Goal: Information Seeking & Learning: Find specific fact

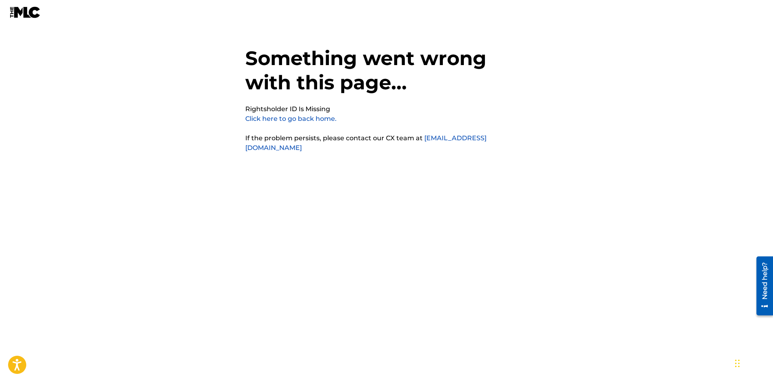
click at [325, 119] on link "Click here to go back home." at bounding box center [290, 119] width 91 height 8
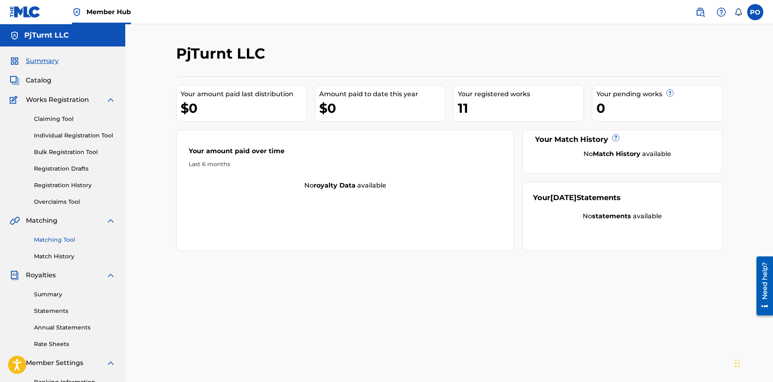
click at [67, 237] on link "Matching Tool" at bounding box center [75, 240] width 82 height 8
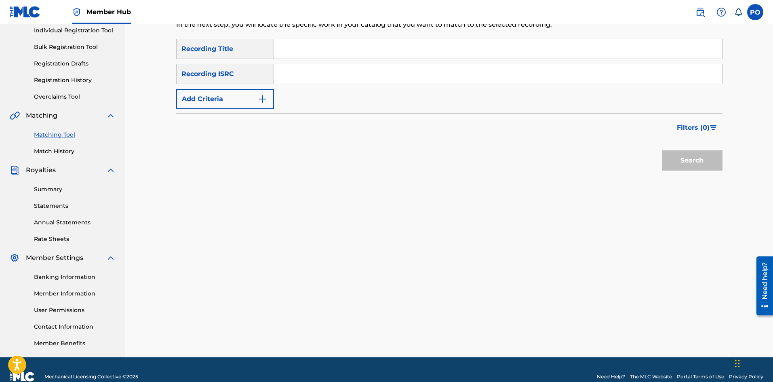
scroll to position [119, 0]
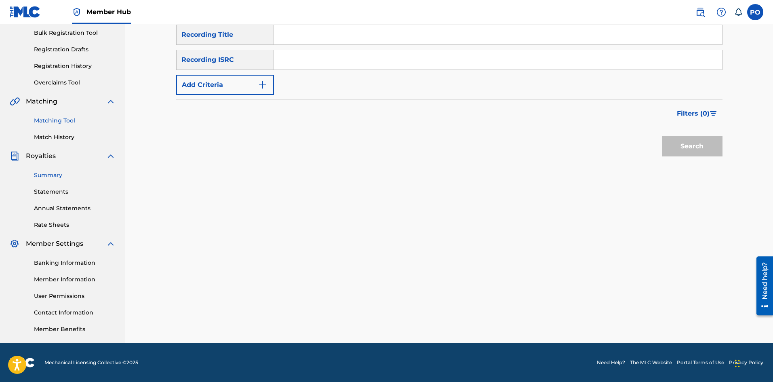
click at [57, 177] on link "Summary" at bounding box center [75, 175] width 82 height 8
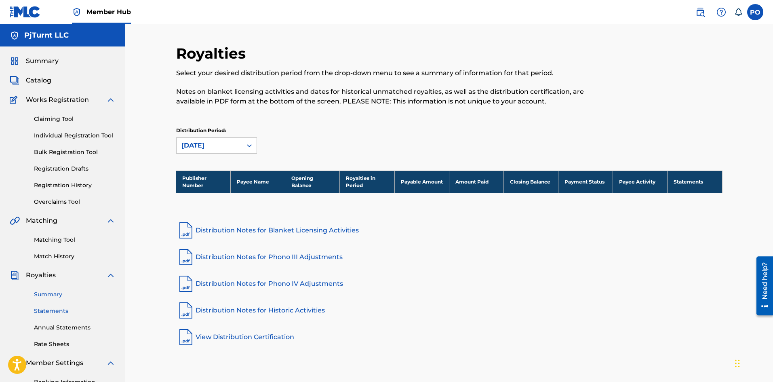
click at [63, 310] on link "Statements" at bounding box center [75, 311] width 82 height 8
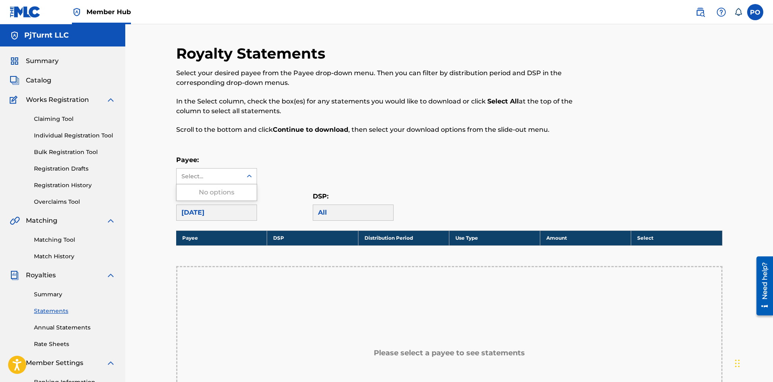
click at [215, 183] on div "Select..." at bounding box center [209, 175] width 65 height 15
click at [233, 217] on div "[DATE]" at bounding box center [216, 212] width 81 height 16
click at [237, 209] on div "[DATE]" at bounding box center [216, 212] width 81 height 16
click at [215, 181] on div "Select..." at bounding box center [209, 175] width 65 height 15
click at [214, 217] on div "[DATE]" at bounding box center [216, 212] width 81 height 16
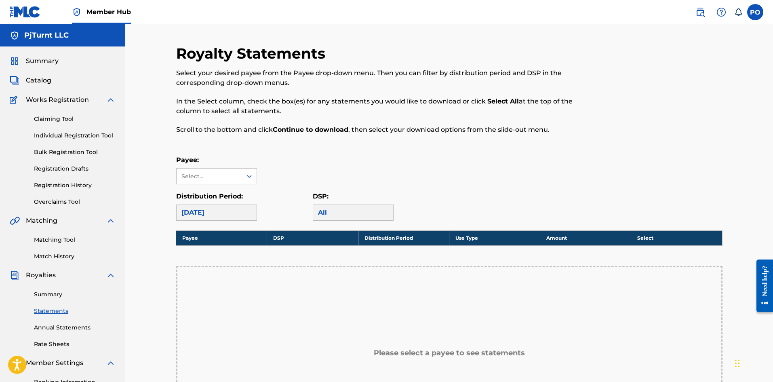
click at [215, 215] on div "[DATE]" at bounding box center [216, 212] width 81 height 16
click at [57, 298] on link "Summary" at bounding box center [75, 294] width 82 height 8
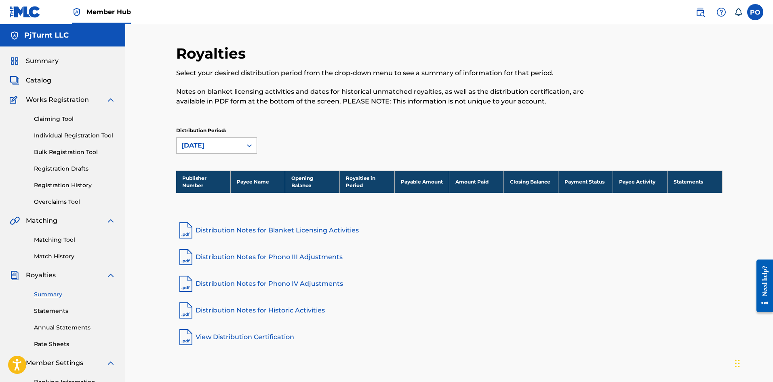
click at [233, 144] on div "[DATE]" at bounding box center [209, 146] width 56 height 10
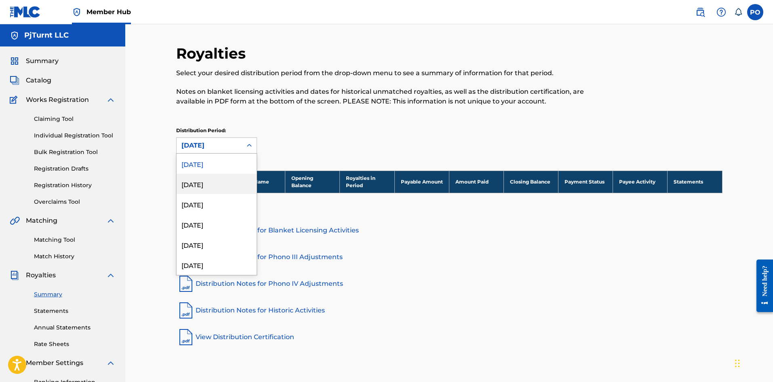
click at [223, 186] on div "[DATE]" at bounding box center [217, 184] width 80 height 20
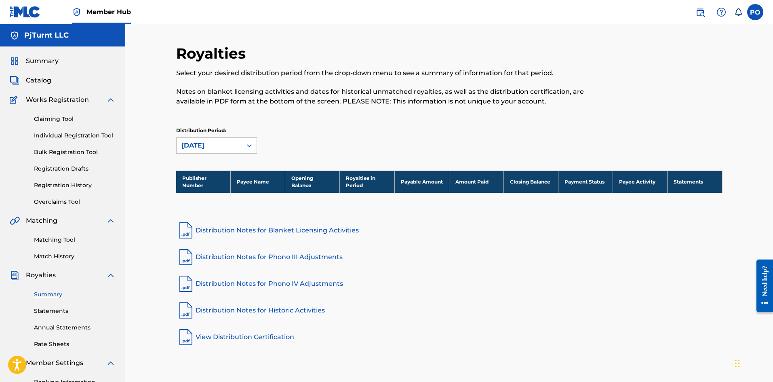
click at [223, 150] on div "[DATE]" at bounding box center [209, 146] width 56 height 10
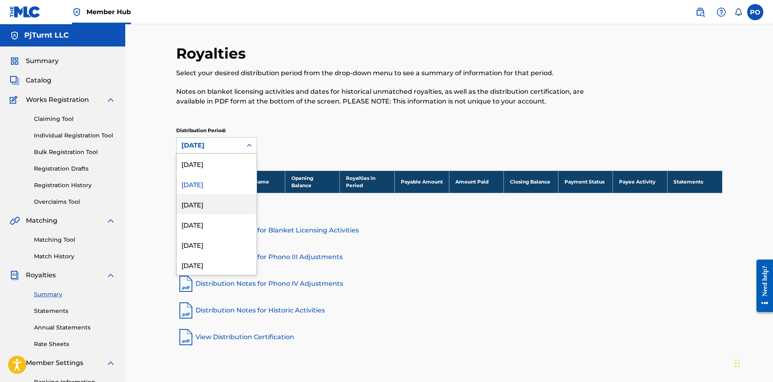
click at [205, 202] on div "[DATE]" at bounding box center [217, 204] width 80 height 20
click at [220, 147] on div "[DATE]" at bounding box center [209, 146] width 56 height 10
click at [213, 178] on div "[DATE]" at bounding box center [217, 184] width 80 height 20
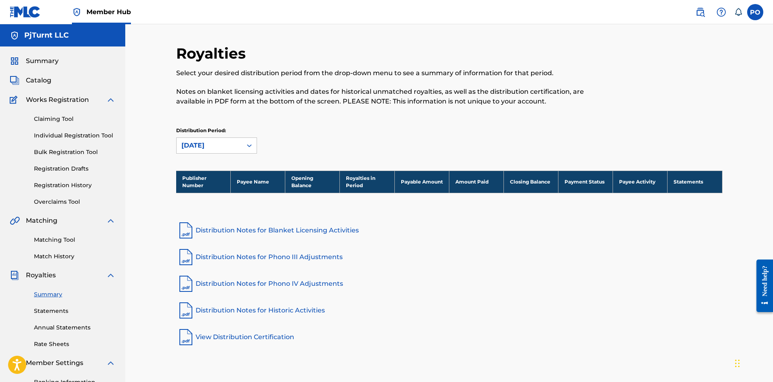
click at [222, 139] on div "[DATE]" at bounding box center [209, 145] width 65 height 15
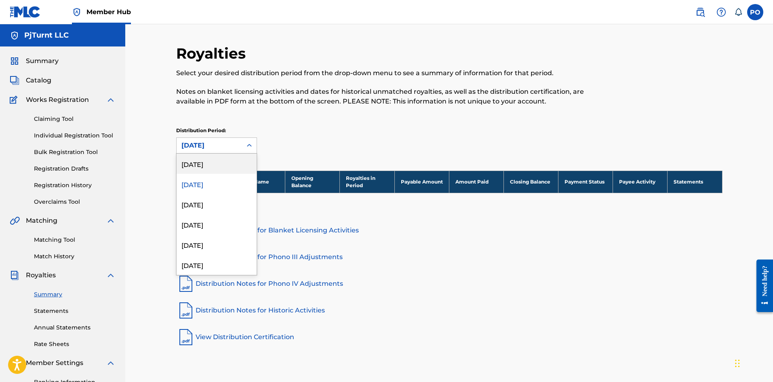
click at [223, 164] on div "[DATE]" at bounding box center [217, 164] width 80 height 20
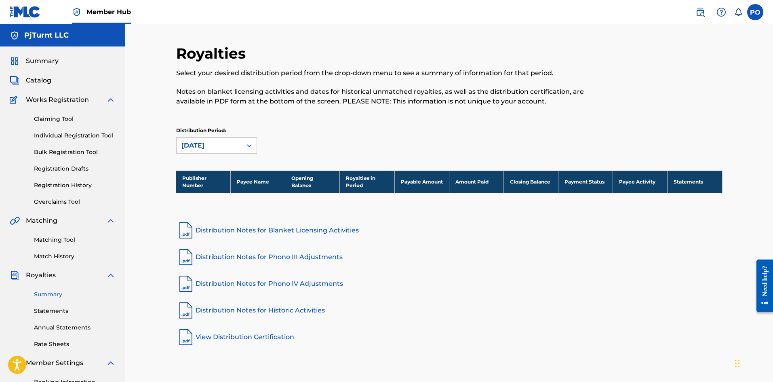
click at [366, 189] on th "Royalties in Period" at bounding box center [367, 182] width 55 height 22
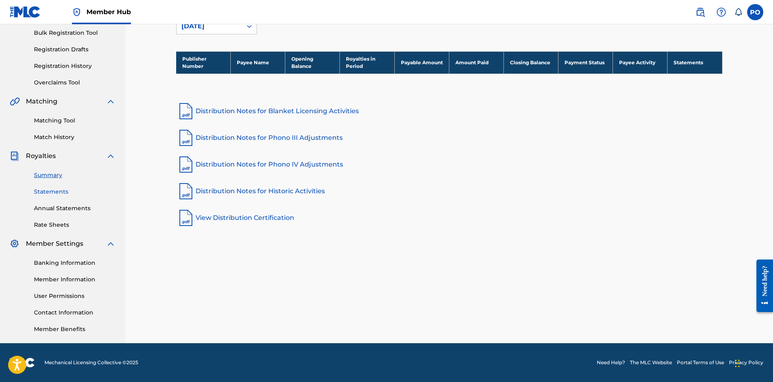
click at [58, 191] on link "Statements" at bounding box center [75, 191] width 82 height 8
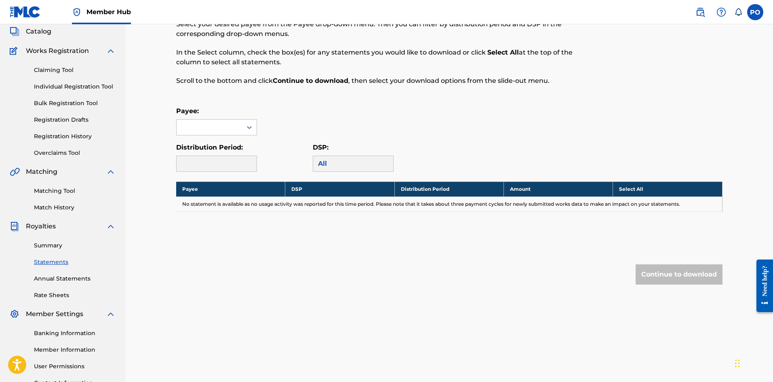
scroll to position [49, 0]
click at [229, 135] on div at bounding box center [216, 127] width 81 height 16
click at [227, 163] on div at bounding box center [216, 163] width 81 height 16
click at [62, 278] on link "Annual Statements" at bounding box center [75, 278] width 82 height 8
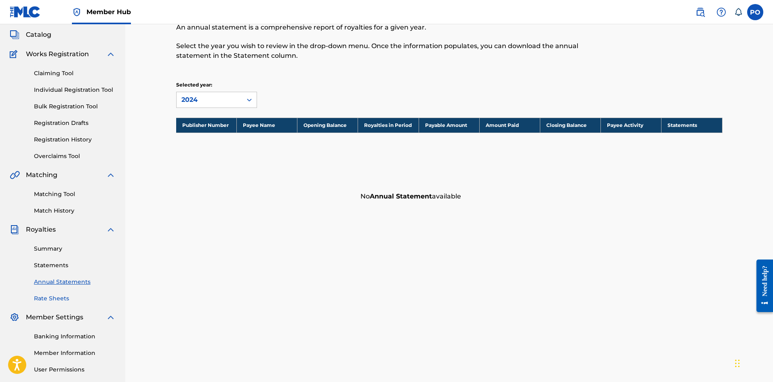
scroll to position [46, 0]
click at [52, 297] on link "Rate Sheets" at bounding box center [75, 298] width 82 height 8
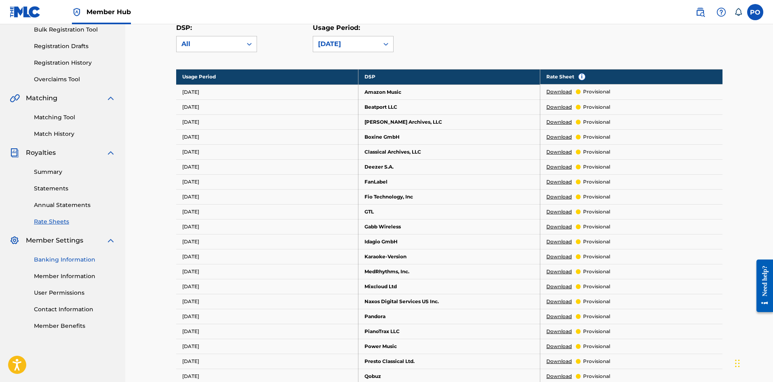
scroll to position [123, 0]
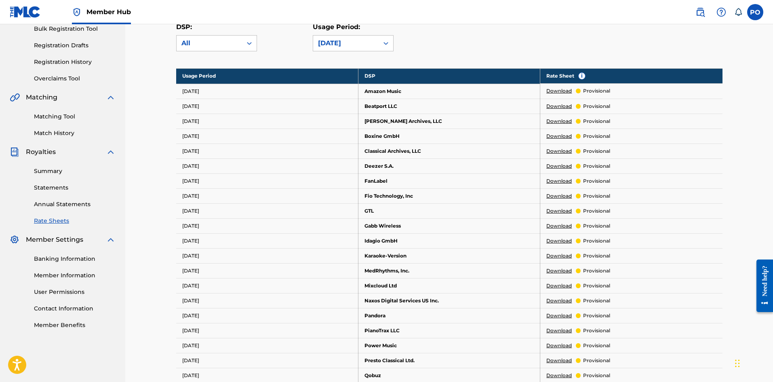
click at [81, 263] on div "Banking Information Member Information User Permissions Contact Information Mem…" at bounding box center [63, 286] width 106 height 85
click at [81, 259] on link "Banking Information" at bounding box center [75, 259] width 82 height 8
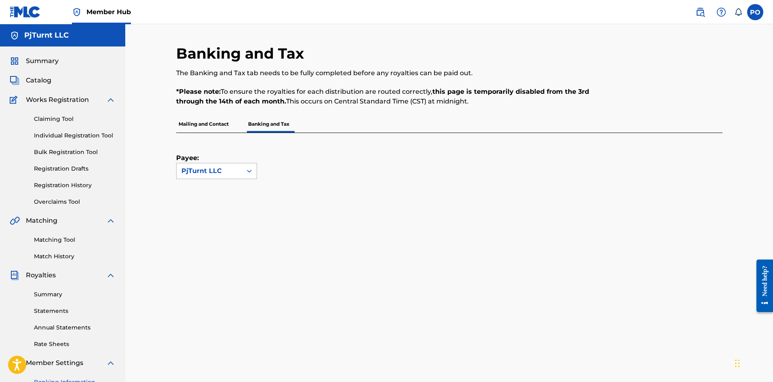
click at [207, 176] on div "PjTurnt LLC" at bounding box center [209, 170] width 65 height 15
click at [270, 158] on div "Payee: Use Up and Down to choose options, press Enter to select the currently f…" at bounding box center [439, 156] width 527 height 46
click at [204, 132] on p "Mailing and Contact" at bounding box center [203, 124] width 55 height 17
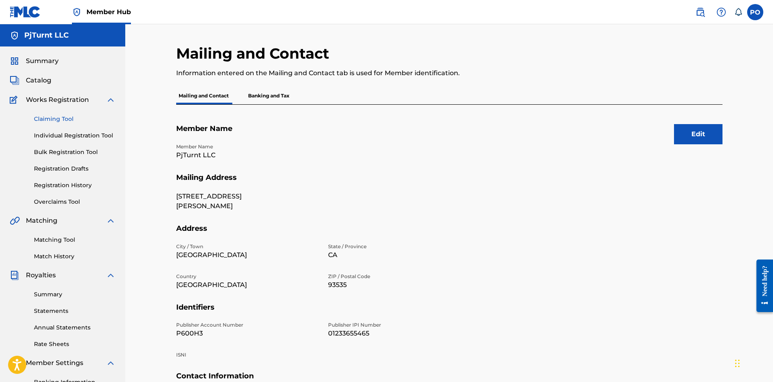
click at [57, 119] on link "Claiming Tool" at bounding box center [75, 119] width 82 height 8
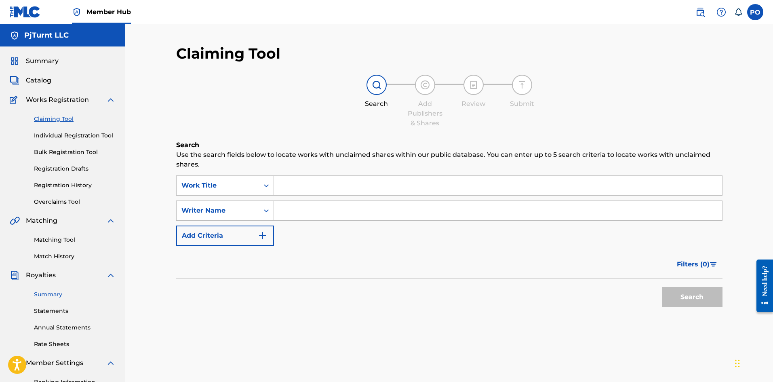
click at [57, 295] on link "Summary" at bounding box center [75, 294] width 82 height 8
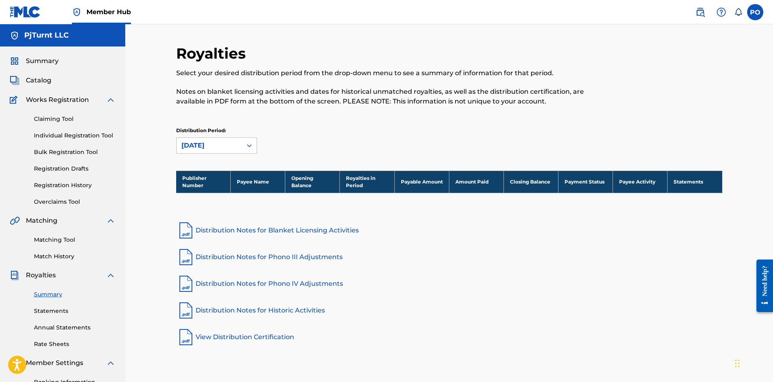
click at [45, 274] on span "Royalties" at bounding box center [41, 275] width 30 height 10
click at [58, 311] on link "Statements" at bounding box center [75, 311] width 82 height 8
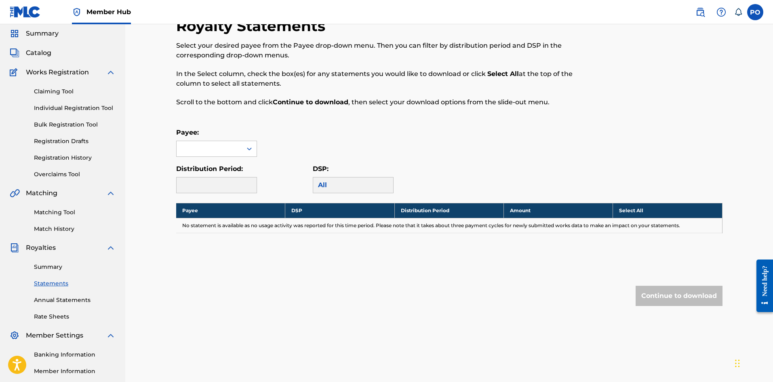
scroll to position [28, 0]
click at [221, 139] on div "Payee:" at bounding box center [216, 141] width 81 height 29
click at [226, 145] on div at bounding box center [209, 148] width 65 height 15
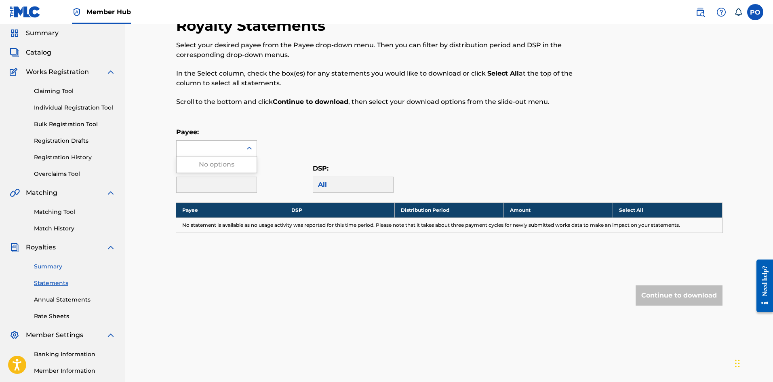
scroll to position [119, 0]
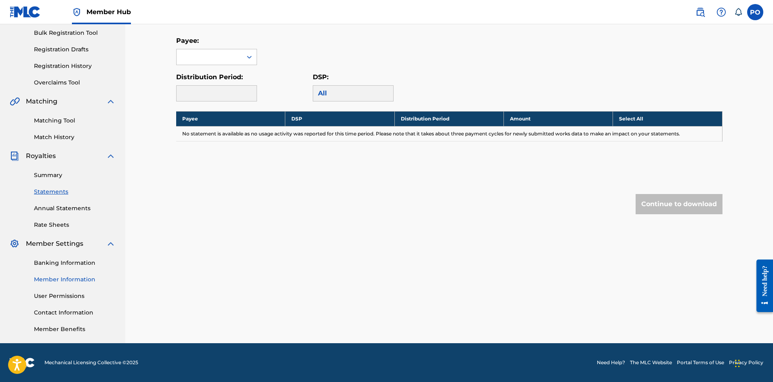
click at [67, 281] on link "Member Information" at bounding box center [75, 279] width 82 height 8
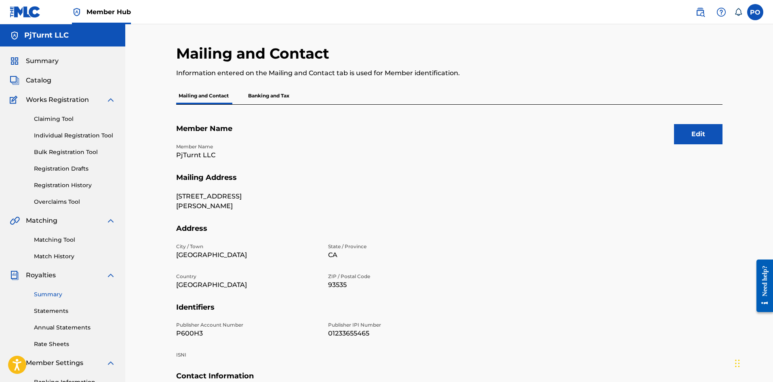
scroll to position [119, 0]
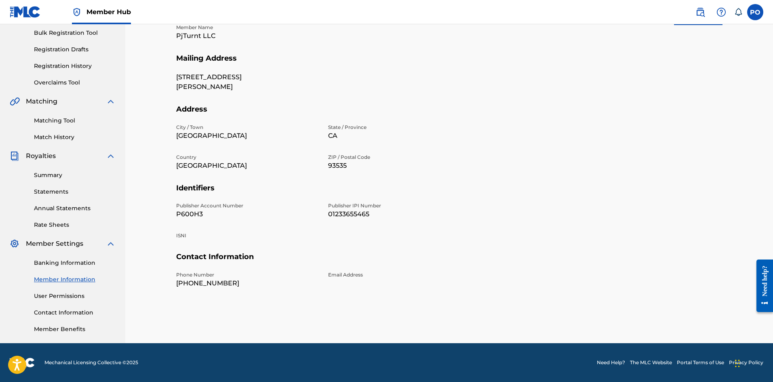
click at [68, 324] on div "Banking Information Member Information User Permissions Contact Information Mem…" at bounding box center [63, 291] width 106 height 85
click at [67, 330] on link "Member Benefits" at bounding box center [75, 329] width 82 height 8
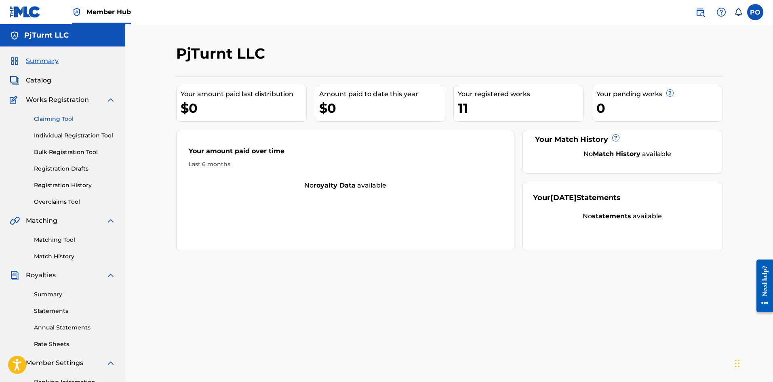
click at [65, 118] on link "Claiming Tool" at bounding box center [75, 119] width 82 height 8
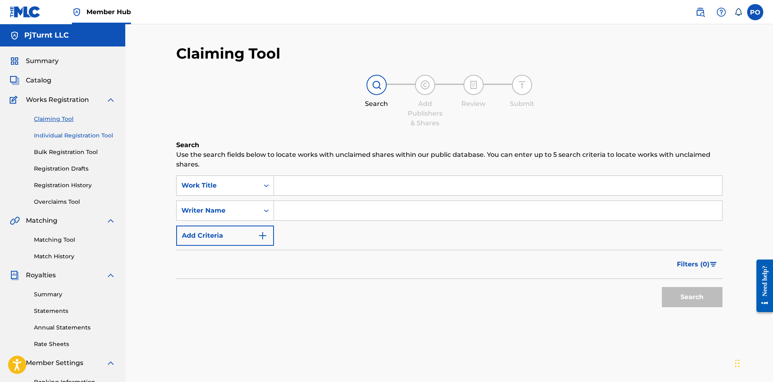
click at [65, 138] on link "Individual Registration Tool" at bounding box center [75, 135] width 82 height 8
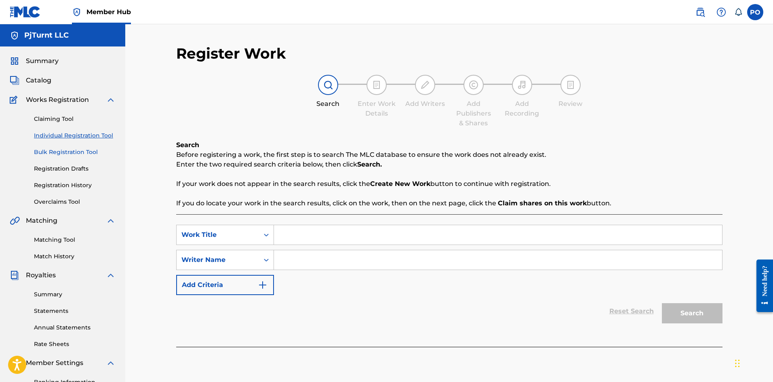
click at [67, 155] on link "Bulk Registration Tool" at bounding box center [75, 152] width 82 height 8
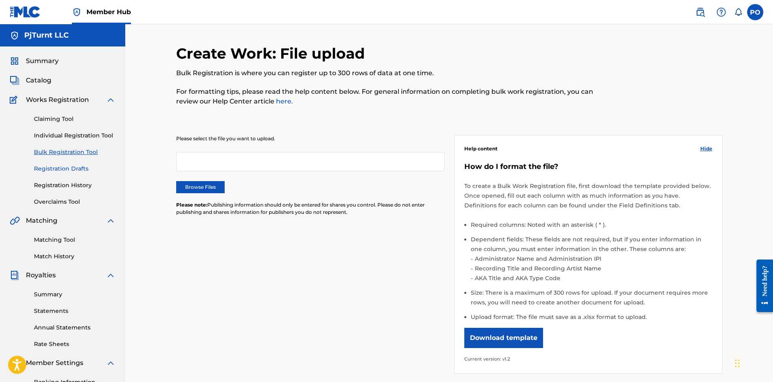
click at [70, 171] on link "Registration Drafts" at bounding box center [75, 168] width 82 height 8
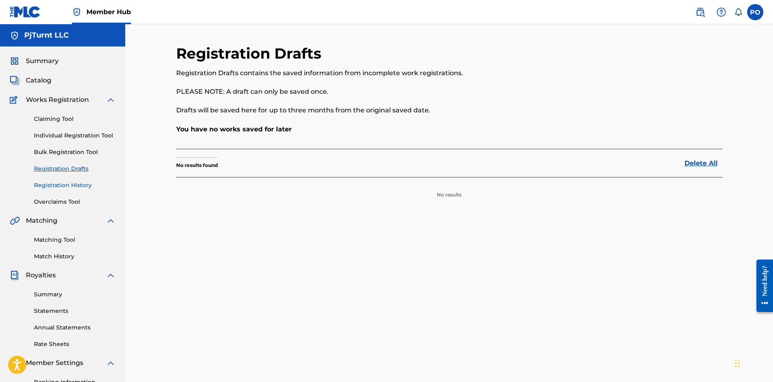
click at [70, 183] on link "Registration History" at bounding box center [75, 185] width 82 height 8
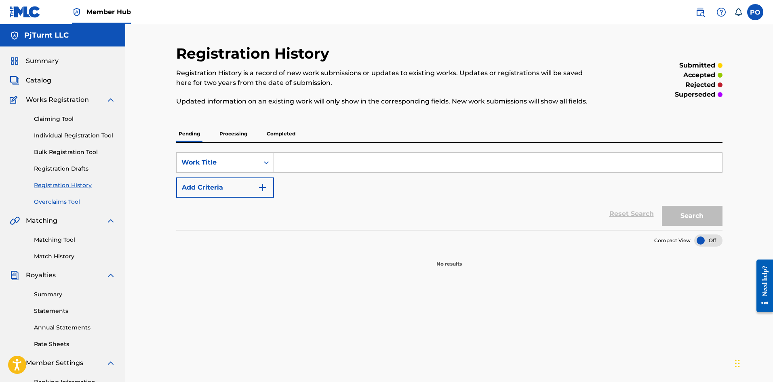
click at [70, 201] on link "Overclaims Tool" at bounding box center [75, 202] width 82 height 8
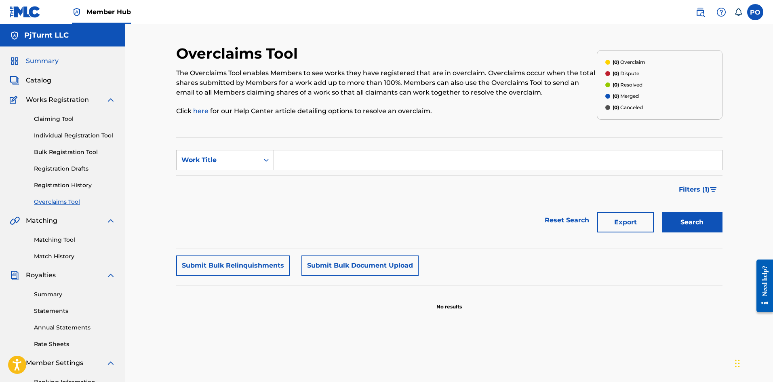
click at [49, 62] on span "Summary" at bounding box center [42, 61] width 33 height 10
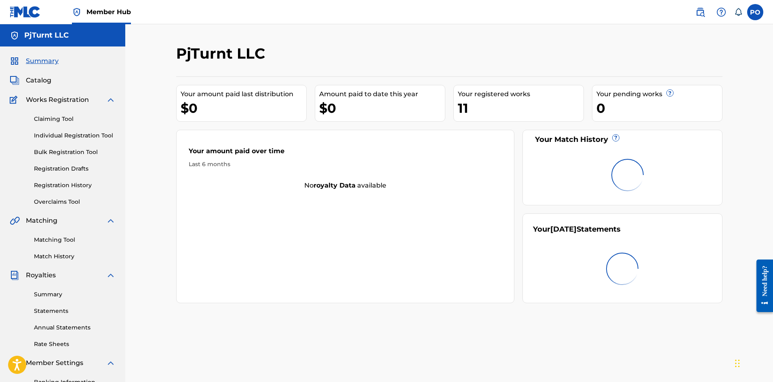
click at [46, 85] on div "Summary Catalog Works Registration Claiming Tool Individual Registration Tool B…" at bounding box center [62, 254] width 125 height 416
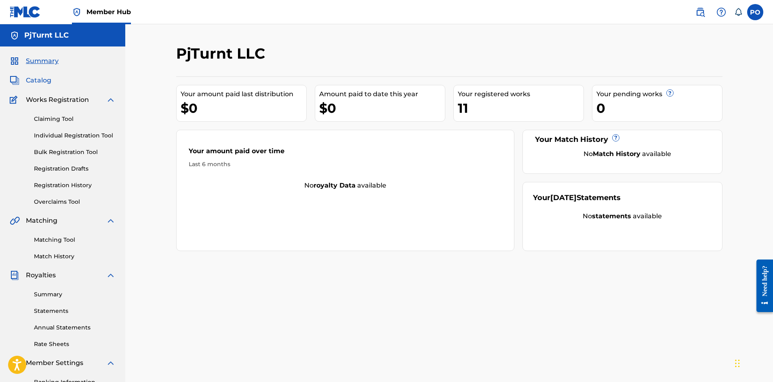
click at [46, 79] on span "Catalog" at bounding box center [38, 81] width 25 height 10
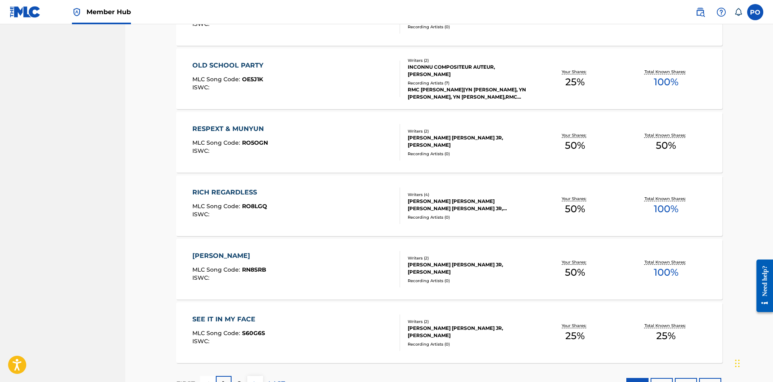
scroll to position [543, 0]
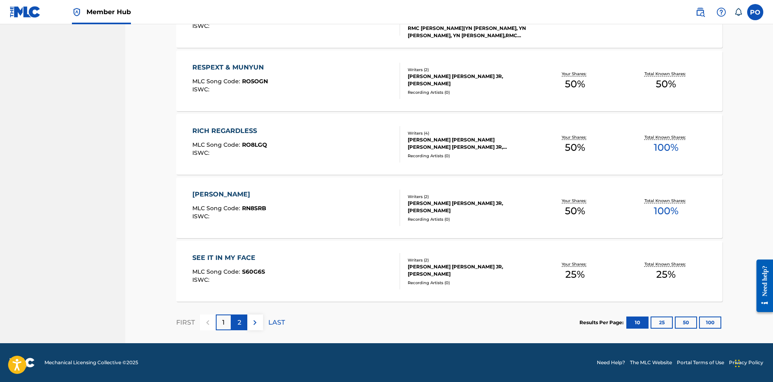
click at [234, 322] on div "2" at bounding box center [240, 322] width 16 height 16
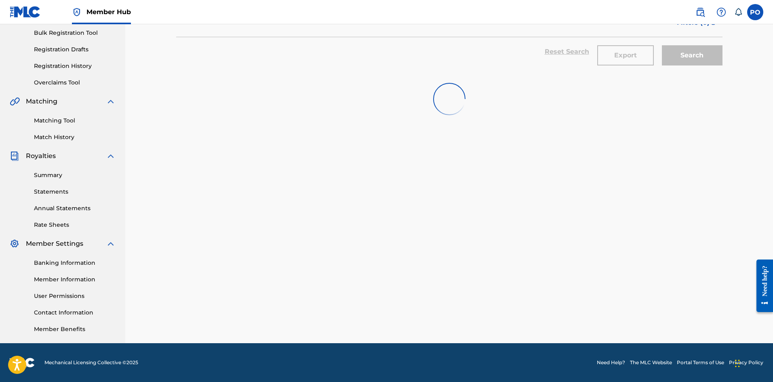
scroll to position [119, 0]
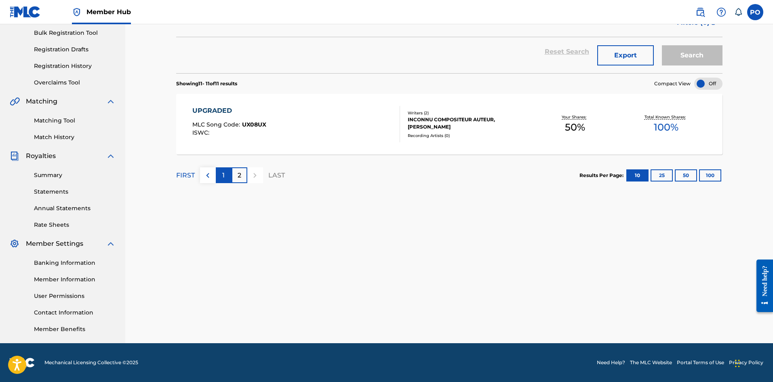
click at [222, 178] on p "1" at bounding box center [223, 176] width 2 height 10
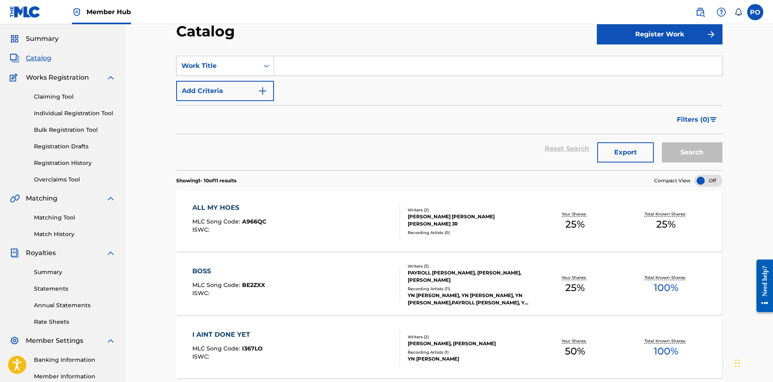
scroll to position [23, 0]
click at [66, 215] on link "Matching Tool" at bounding box center [75, 217] width 82 height 8
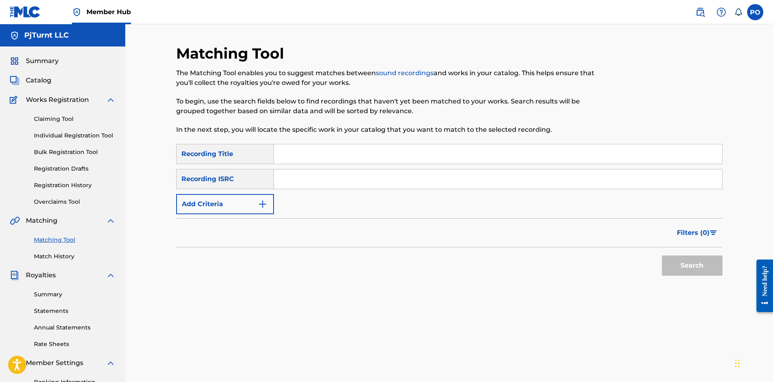
click at [292, 149] on input "Search Form" at bounding box center [498, 153] width 448 height 19
type input "boss"
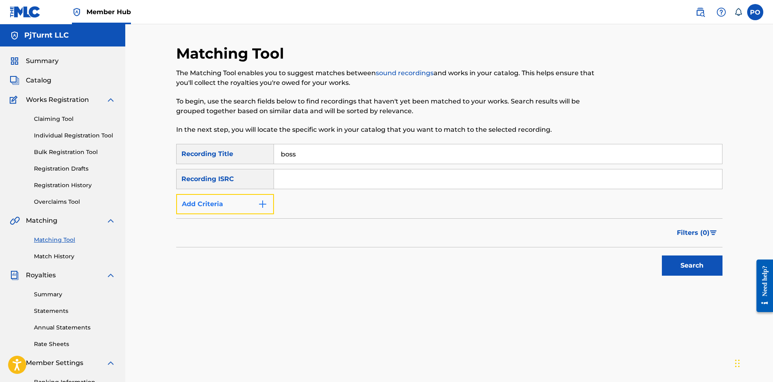
click at [251, 204] on button "Add Criteria" at bounding box center [225, 204] width 98 height 20
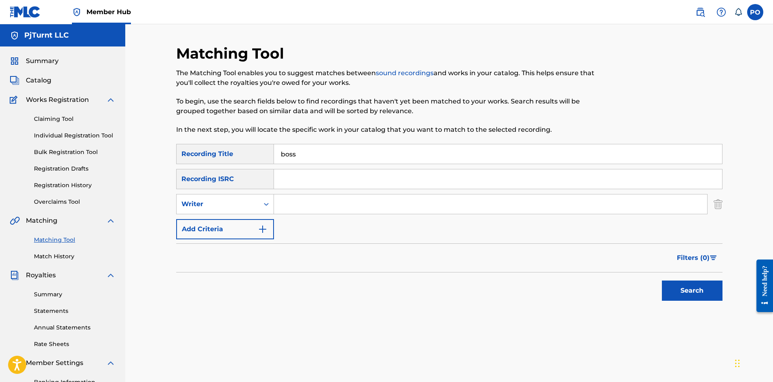
click at [284, 206] on input "Search Form" at bounding box center [490, 203] width 433 height 19
click at [233, 206] on div "Writer" at bounding box center [217, 204] width 73 height 10
click at [234, 208] on div "Writer" at bounding box center [217, 204] width 73 height 10
click at [242, 205] on div "Writer" at bounding box center [217, 204] width 73 height 10
click at [242, 230] on div "Recording Artist" at bounding box center [225, 224] width 97 height 20
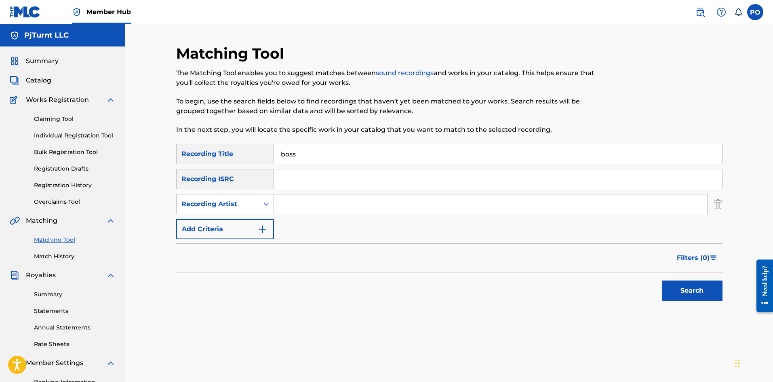
click at [284, 207] on input "Search Form" at bounding box center [490, 203] width 433 height 19
type input "yn jay"
click at [662, 280] on button "Search" at bounding box center [692, 290] width 61 height 20
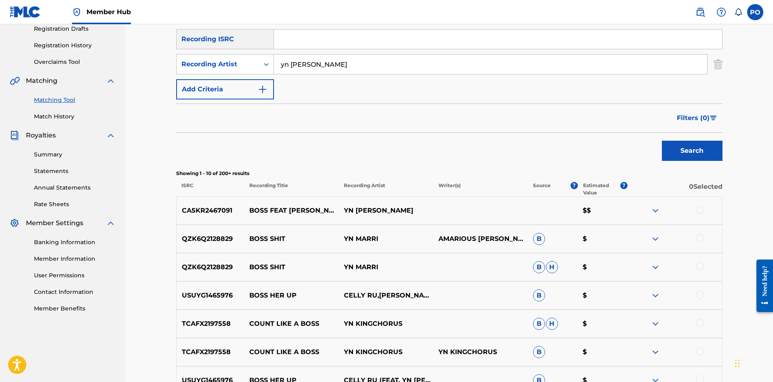
scroll to position [140, 0]
click at [659, 212] on img at bounding box center [656, 210] width 10 height 10
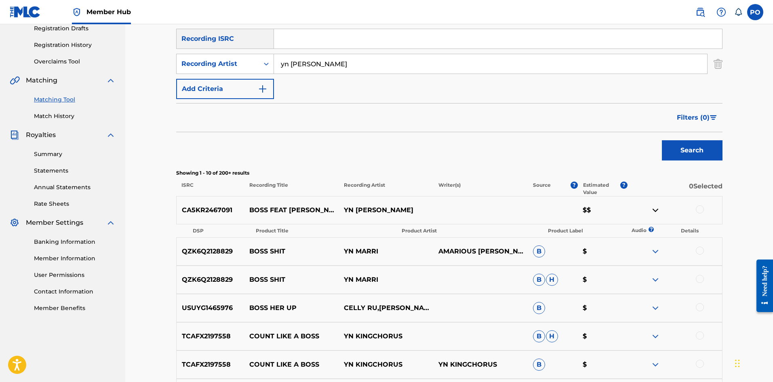
click at [656, 231] on tr "DSP Product Title Product Artist Product Label Audio ? Details" at bounding box center [449, 230] width 523 height 11
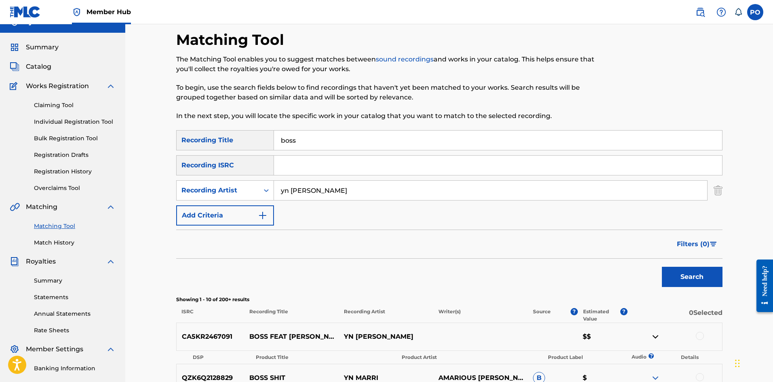
scroll to position [0, 0]
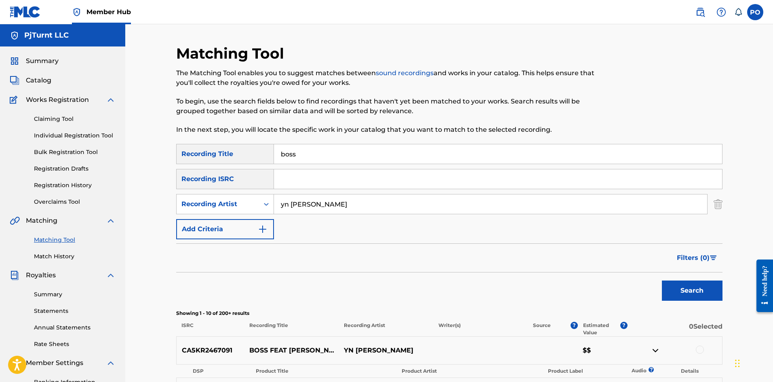
click at [345, 147] on input "boss" at bounding box center [498, 153] width 448 height 19
type input "b"
type input "onna btx"
click at [302, 210] on input "yn jay" at bounding box center [490, 203] width 433 height 19
type input "y"
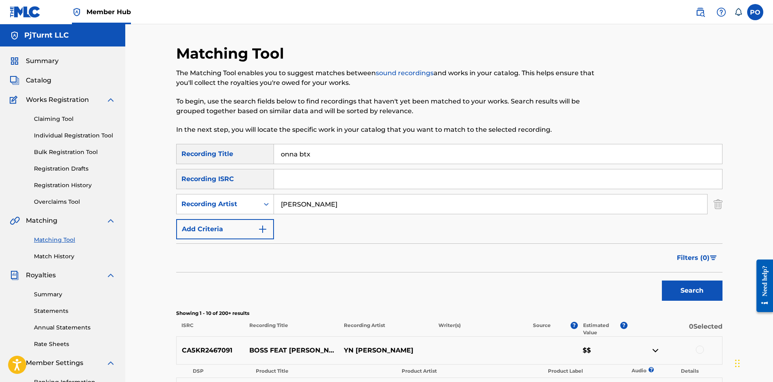
click at [662, 280] on button "Search" at bounding box center [692, 290] width 61 height 20
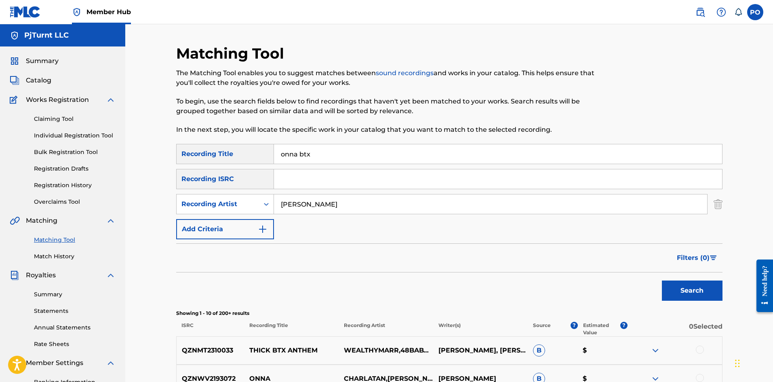
type input "lil mello"
click at [312, 149] on input "onna btx" at bounding box center [498, 153] width 448 height 19
type input "o"
click at [662, 280] on button "Search" at bounding box center [692, 290] width 61 height 20
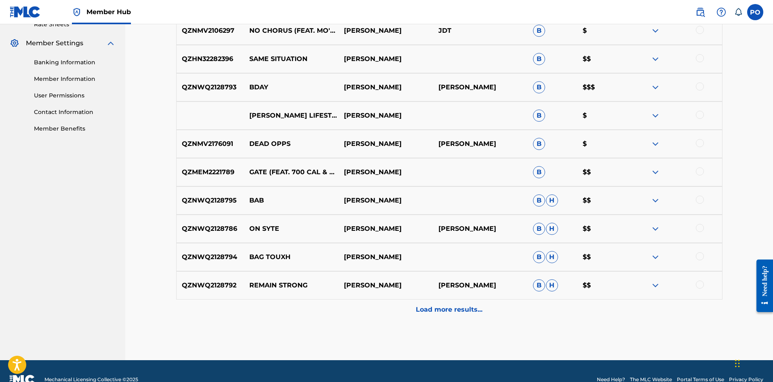
scroll to position [295, 0]
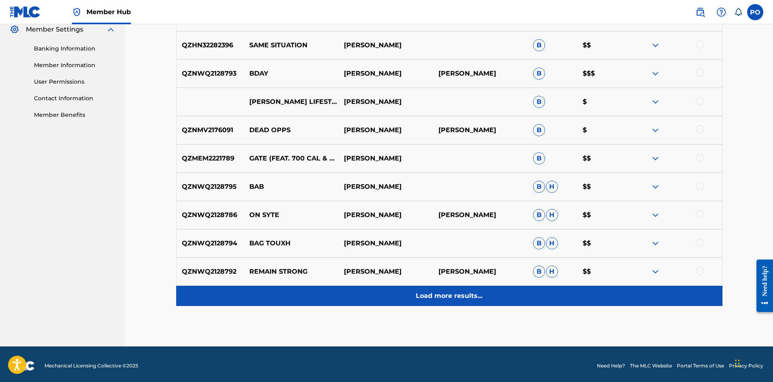
click at [465, 301] on div "Load more results..." at bounding box center [449, 296] width 546 height 20
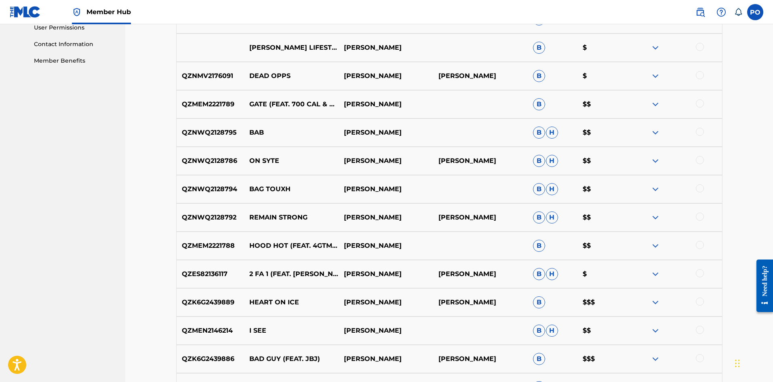
scroll to position [394, 0]
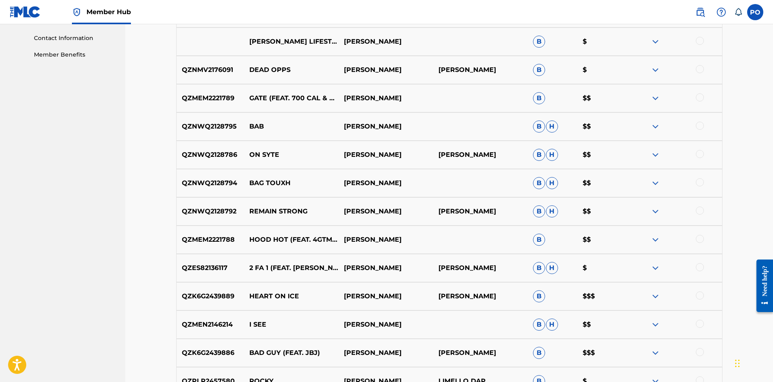
click at [653, 212] on img at bounding box center [656, 211] width 10 height 10
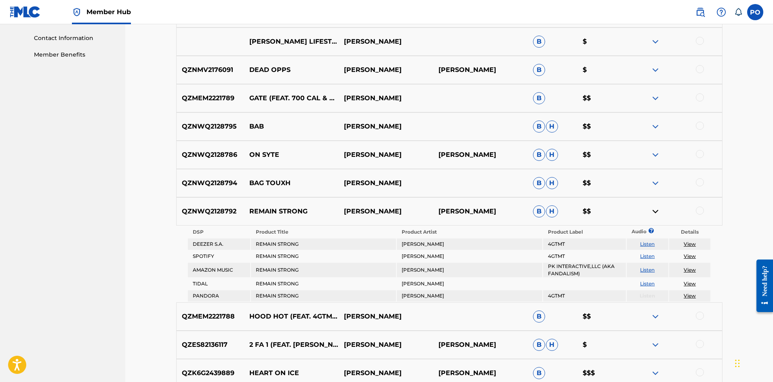
click at [654, 208] on img at bounding box center [656, 211] width 10 height 10
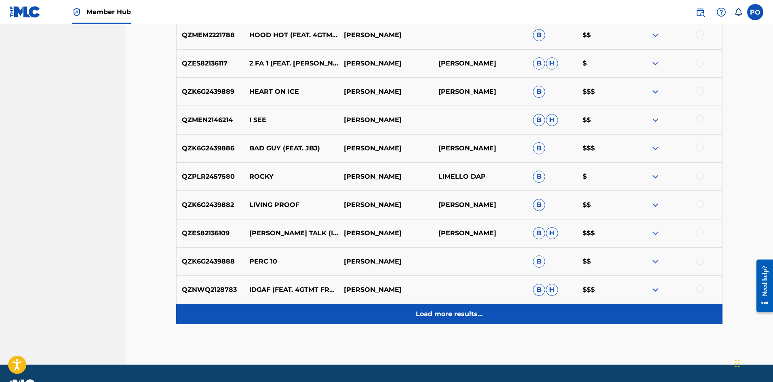
click at [487, 317] on div "Load more results..." at bounding box center [449, 314] width 546 height 20
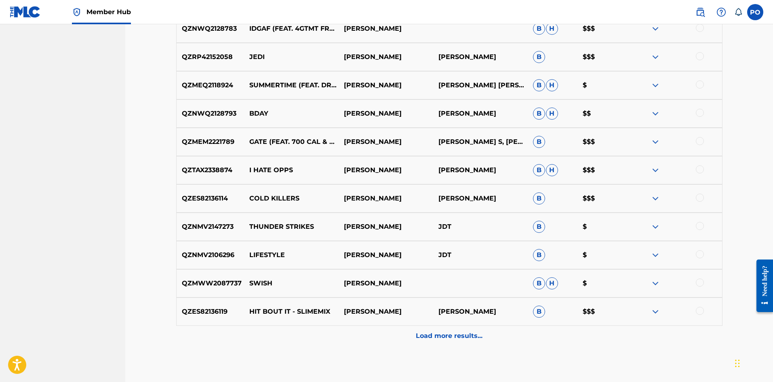
scroll to position [860, 0]
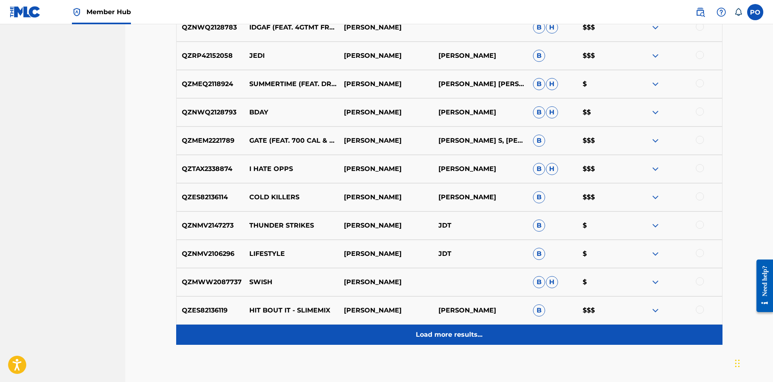
click at [470, 328] on div "Load more results..." at bounding box center [449, 334] width 546 height 20
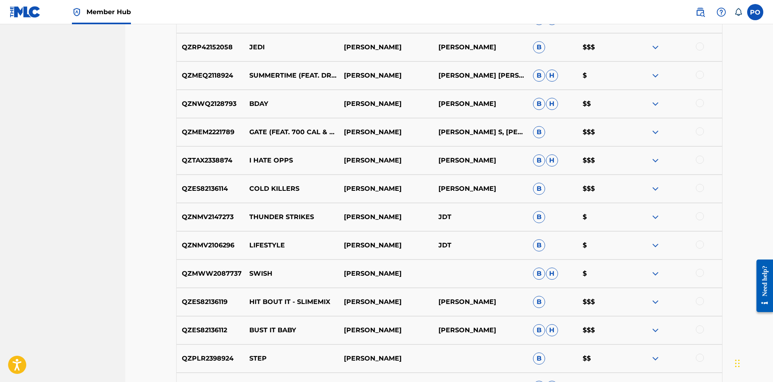
scroll to position [869, 0]
click at [535, 253] on div "QZNMV2106296 LIFESTYLE LIL MELLO JDT B $" at bounding box center [449, 245] width 546 height 28
click at [538, 249] on span "B" at bounding box center [539, 245] width 12 height 12
click at [657, 246] on img at bounding box center [656, 245] width 10 height 10
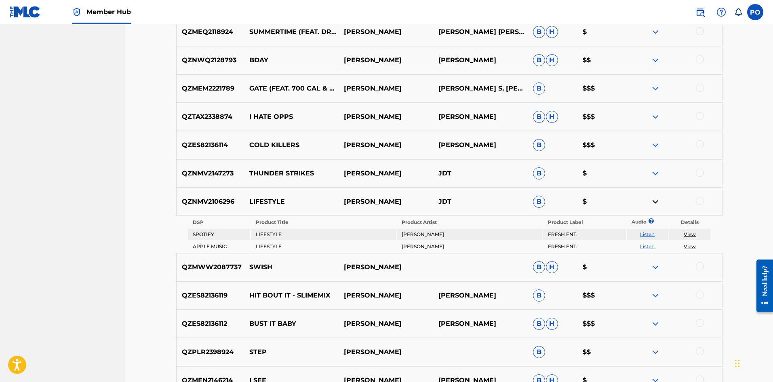
scroll to position [913, 0]
click at [651, 291] on img at bounding box center [656, 295] width 10 height 10
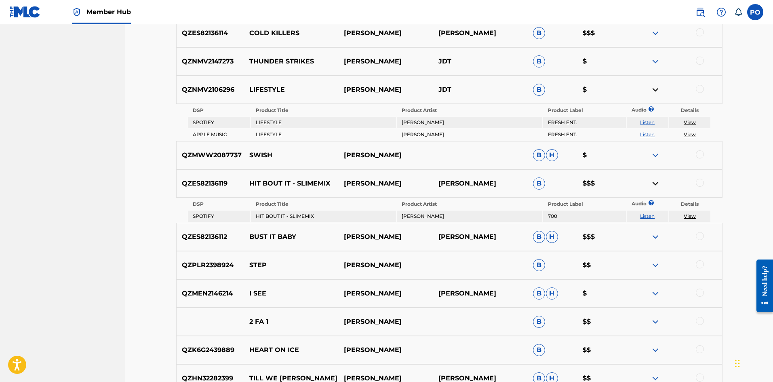
scroll to position [1025, 0]
click at [655, 291] on img at bounding box center [656, 293] width 10 height 10
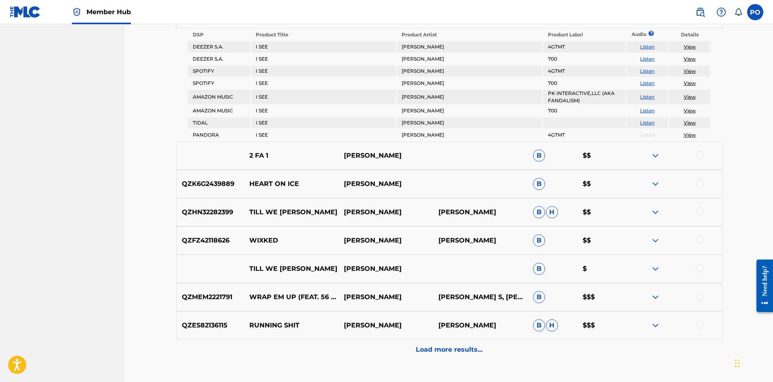
scroll to position [1361, 0]
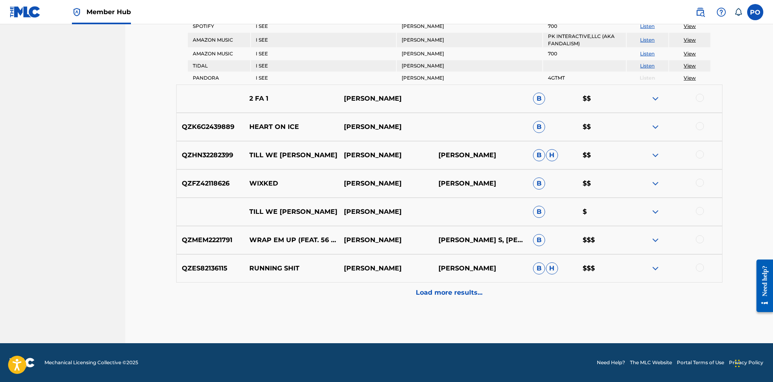
click at [655, 180] on img at bounding box center [656, 184] width 10 height 10
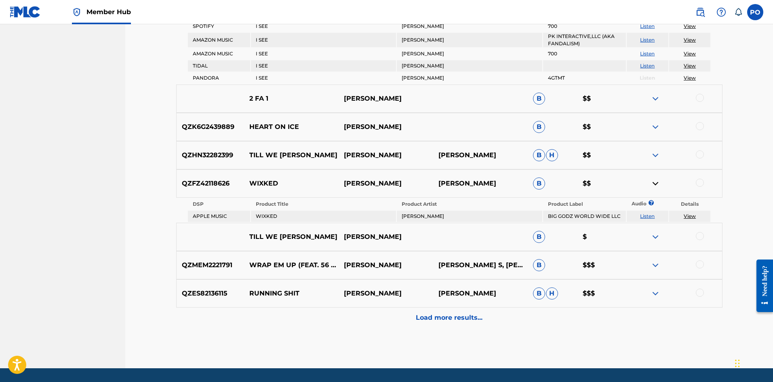
click at [658, 267] on img at bounding box center [656, 265] width 10 height 10
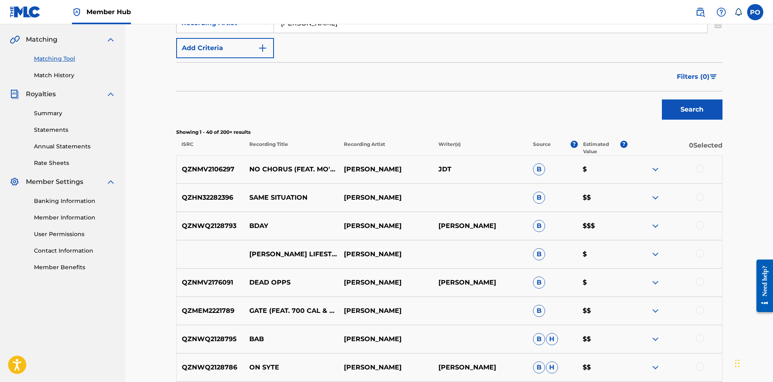
scroll to position [170, 0]
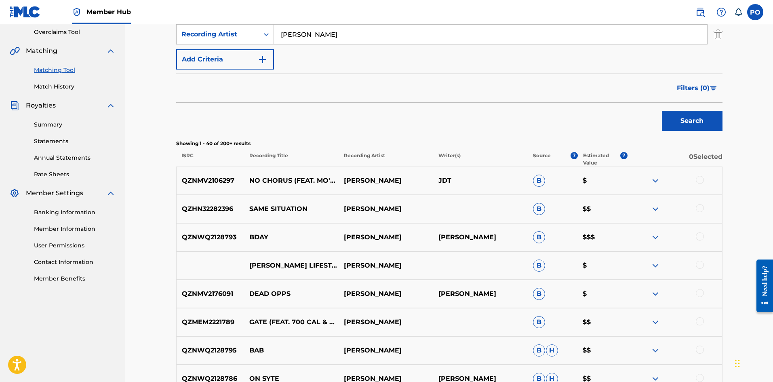
click at [539, 179] on span "B" at bounding box center [539, 181] width 12 height 12
click at [655, 180] on img at bounding box center [656, 181] width 10 height 10
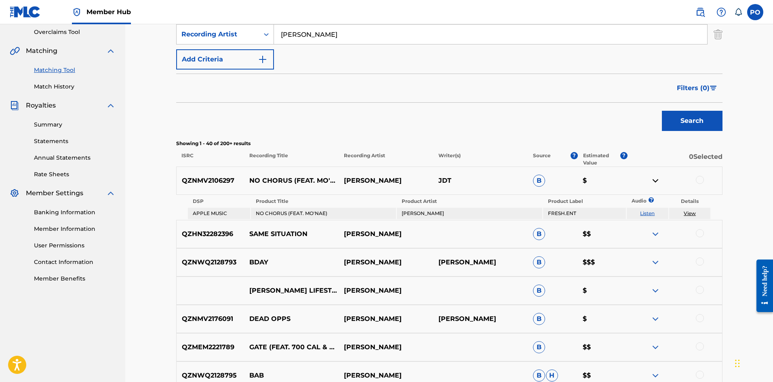
click at [700, 166] on p "0 Selected" at bounding box center [675, 159] width 95 height 15
click at [265, 178] on p "NO CHORUS (FEAT. MO'NAE)" at bounding box center [291, 180] width 95 height 19
click at [207, 179] on p "QZNMV2106297" at bounding box center [211, 181] width 68 height 10
click at [181, 156] on p "ISRC" at bounding box center [210, 159] width 68 height 15
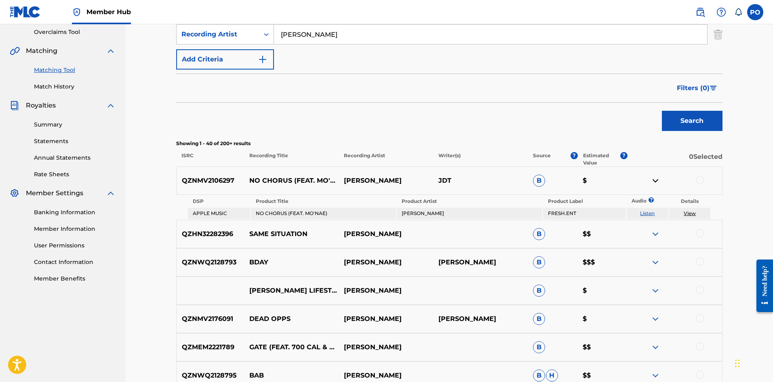
click at [279, 210] on td "NO CHORUS (FEAT. MO'NAE)" at bounding box center [323, 213] width 145 height 11
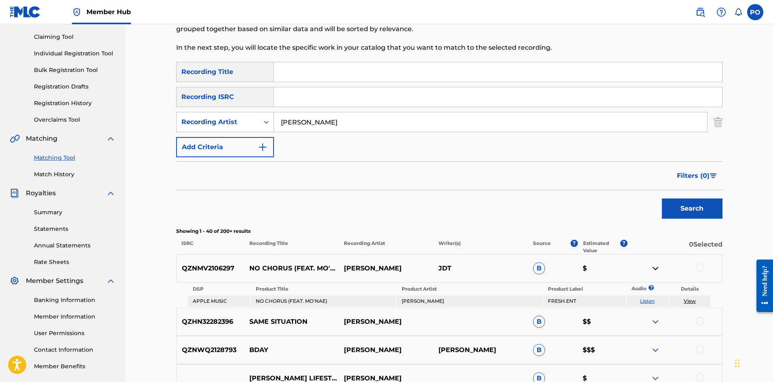
scroll to position [0, 0]
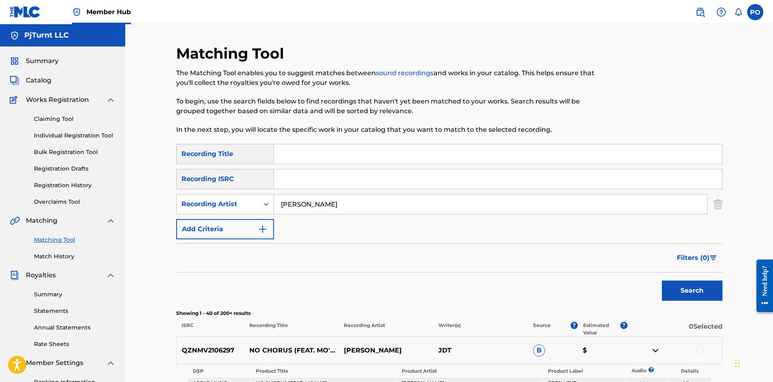
click at [360, 203] on input "lil mello" at bounding box center [490, 203] width 433 height 19
